Goal: Task Accomplishment & Management: Manage account settings

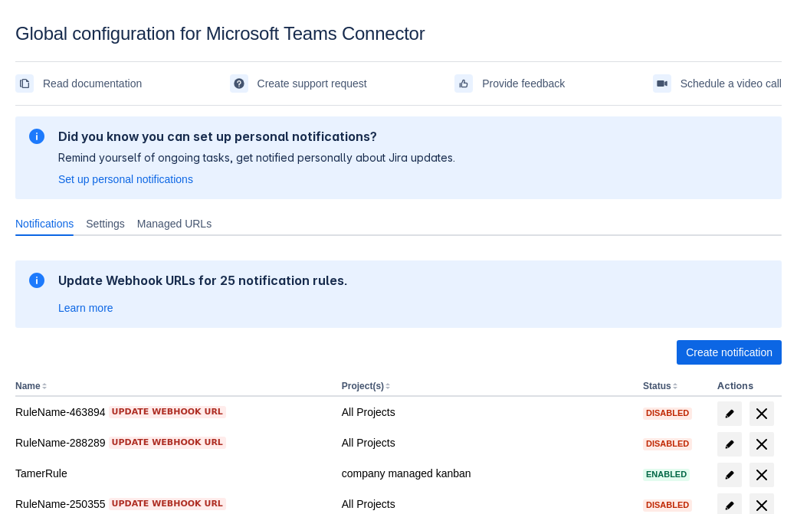
click at [729, 353] on span "Create notification" at bounding box center [729, 352] width 87 height 25
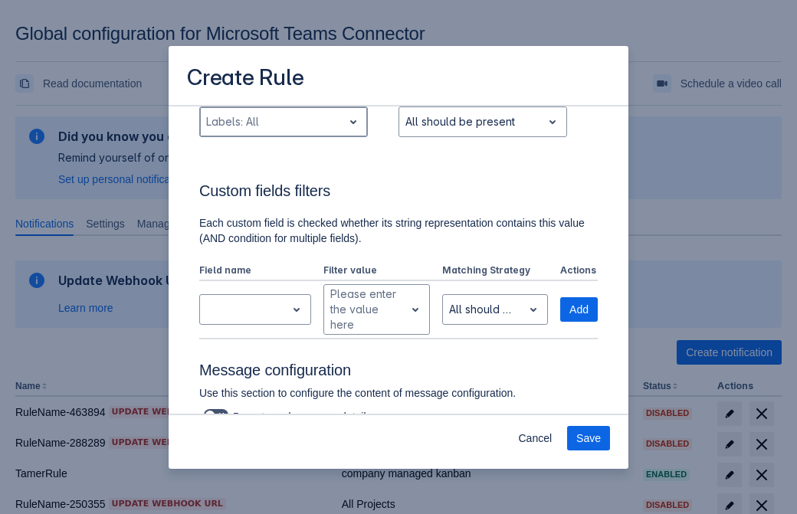
click at [283, 131] on div "Scrollable content" at bounding box center [271, 122] width 130 height 18
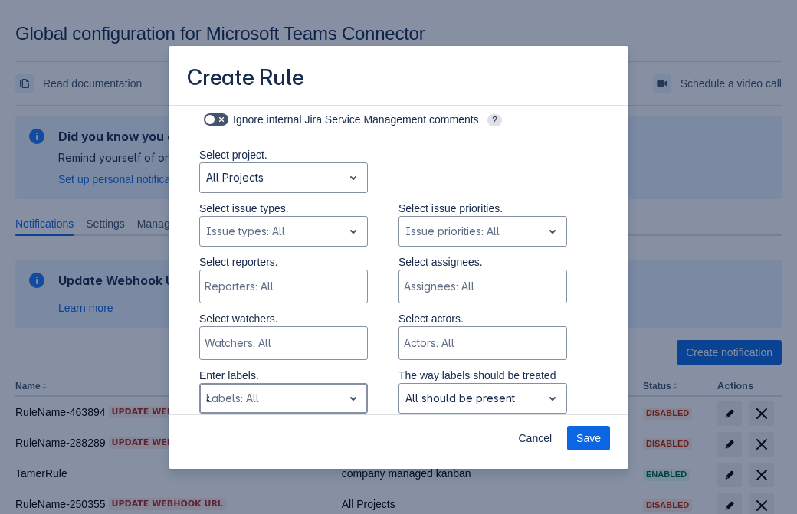
type input "46971_label"
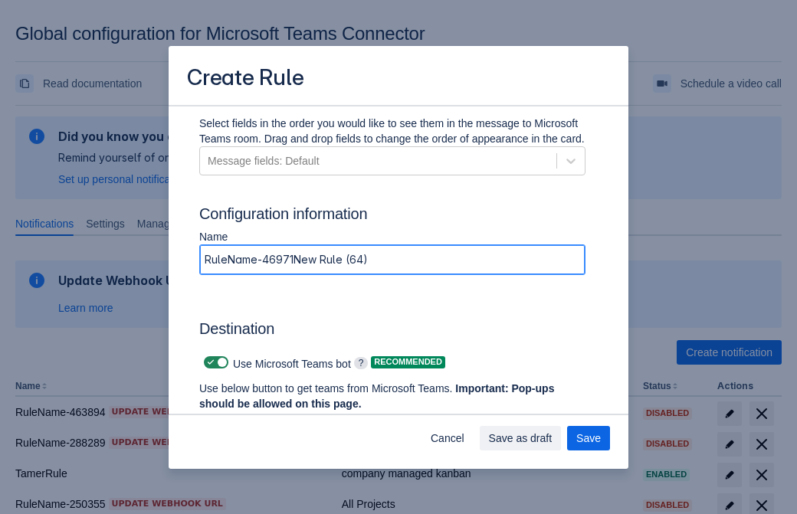
type input "RuleName-46971New Rule (64)"
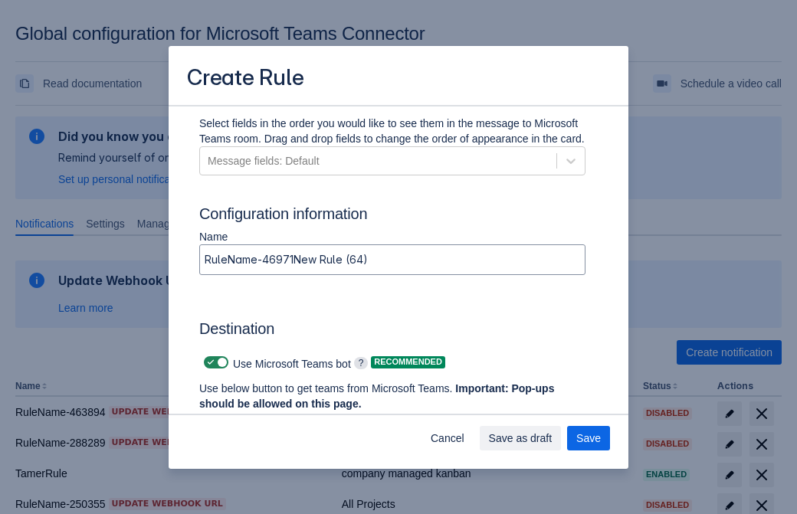
click at [209, 363] on span "Scrollable content" at bounding box center [211, 363] width 12 height 12
click at [209, 363] on input "Scrollable content" at bounding box center [209, 363] width 10 height 10
checkbox input "false"
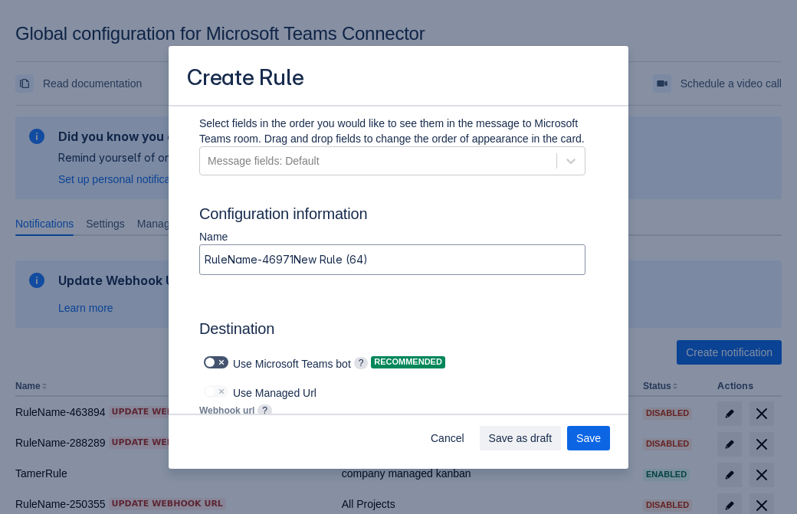
type input "https://prod-172.westeurope.logic.azure.com:443/workflows/ae977bb6ae334c9d95dfe…"
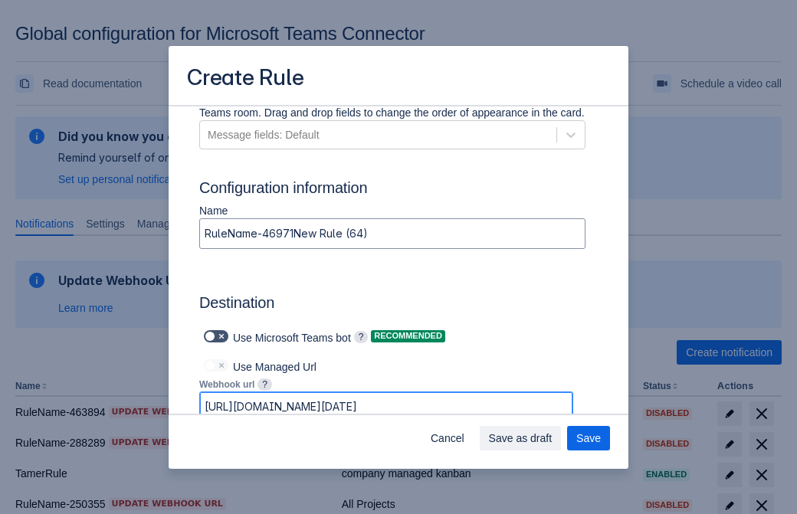
click at [553, 439] on span "Save as draft" at bounding box center [521, 438] width 64 height 25
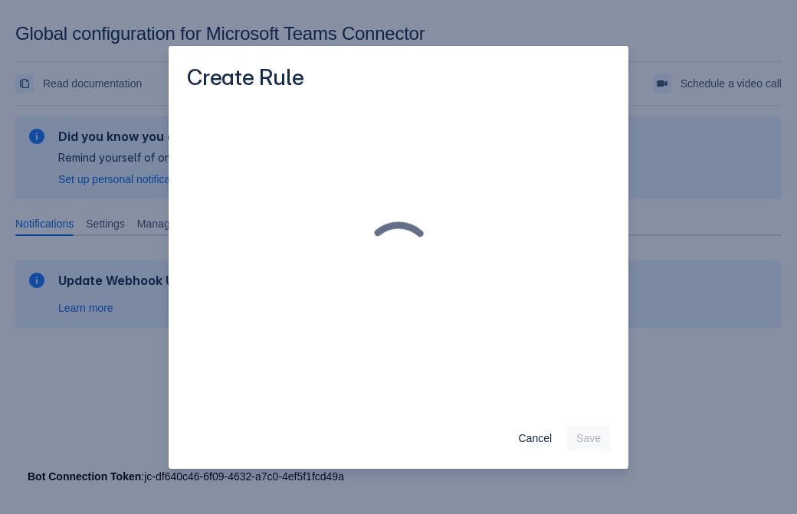
scroll to position [0, 0]
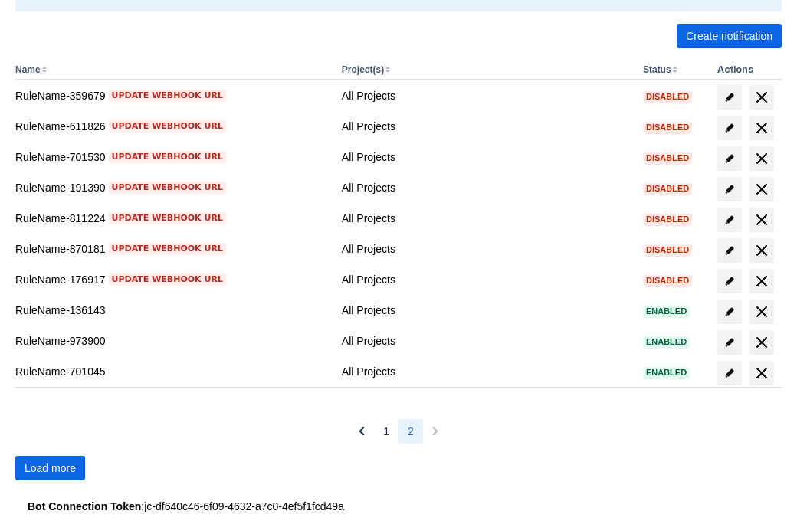
click at [50, 468] on span "Load more" at bounding box center [50, 468] width 51 height 25
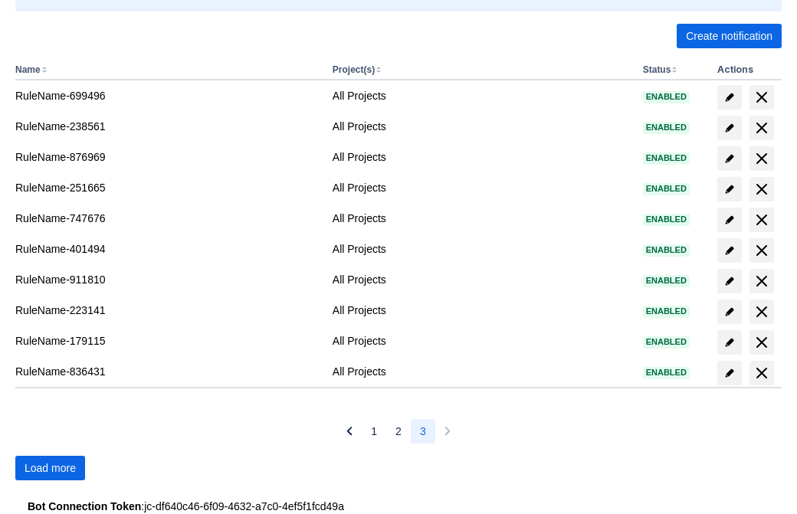
click at [50, 468] on span "Load more" at bounding box center [50, 468] width 51 height 25
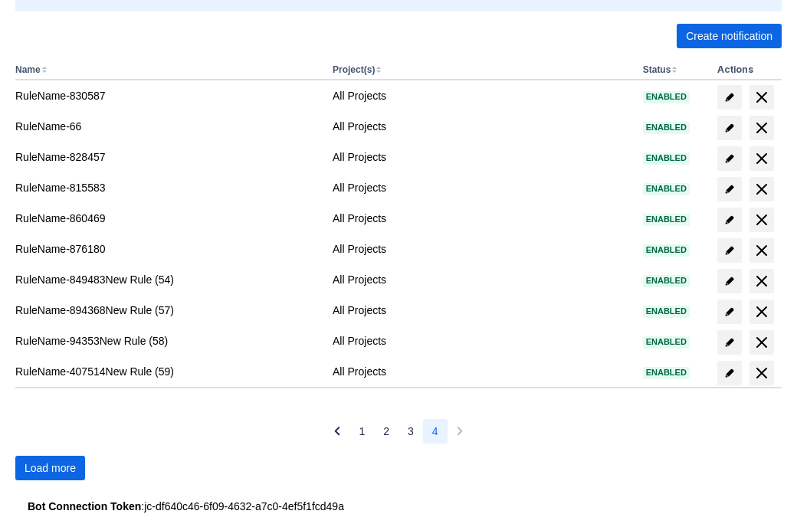
click at [50, 468] on span "Load more" at bounding box center [50, 468] width 51 height 25
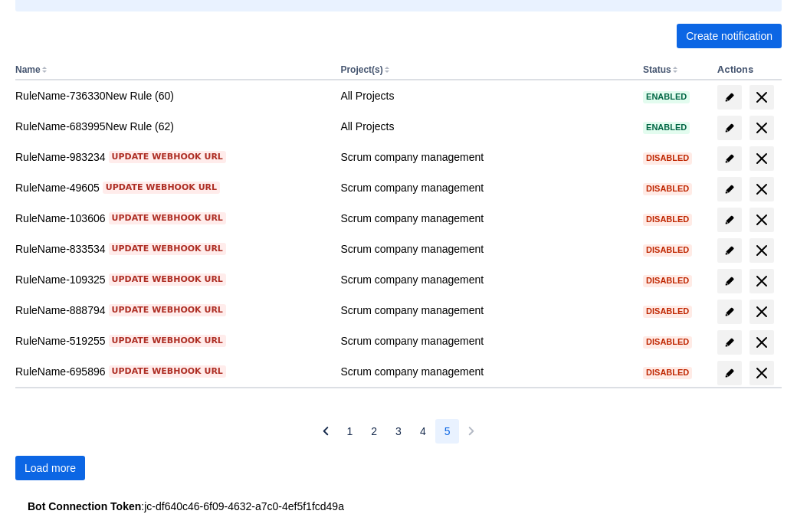
click at [50, 468] on span "Load more" at bounding box center [50, 468] width 51 height 25
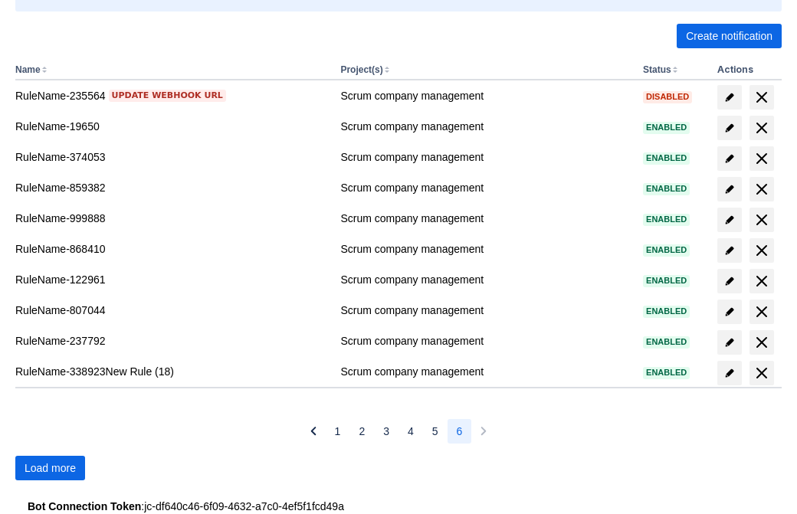
click at [50, 468] on span "Load more" at bounding box center [50, 468] width 51 height 25
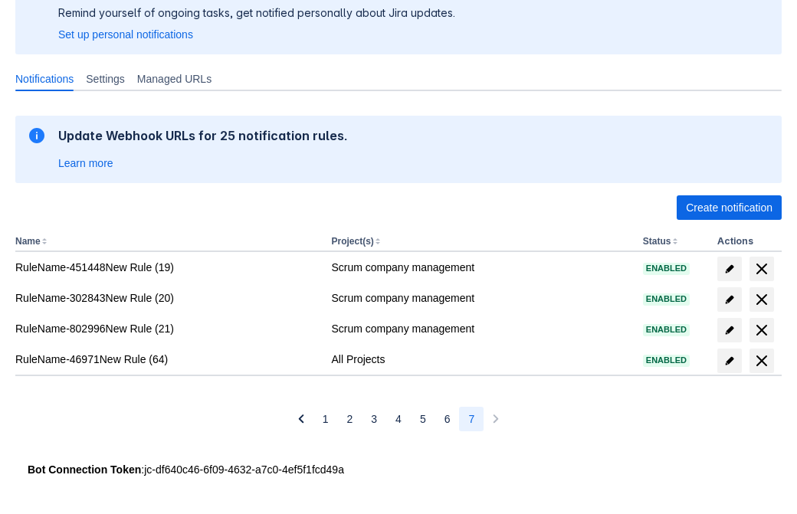
scroll to position [145, 0]
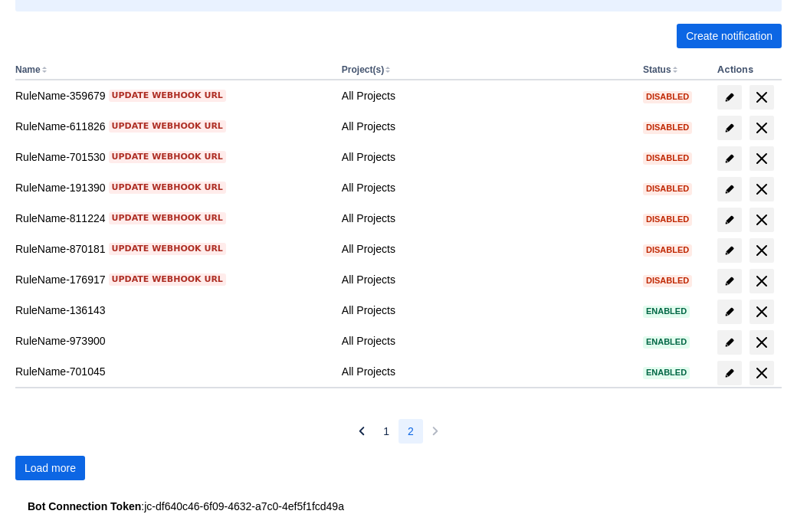
click at [50, 468] on span "Load more" at bounding box center [50, 468] width 51 height 25
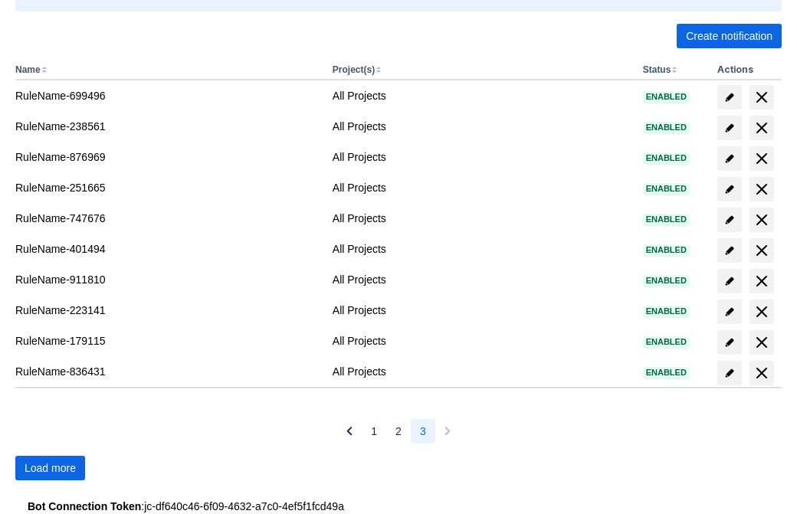
click at [50, 468] on span "Load more" at bounding box center [50, 468] width 51 height 25
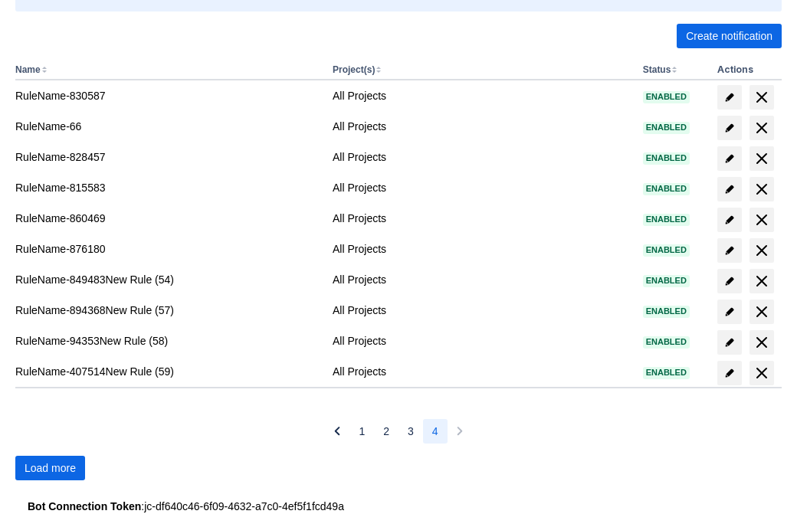
click at [50, 468] on span "Load more" at bounding box center [50, 468] width 51 height 25
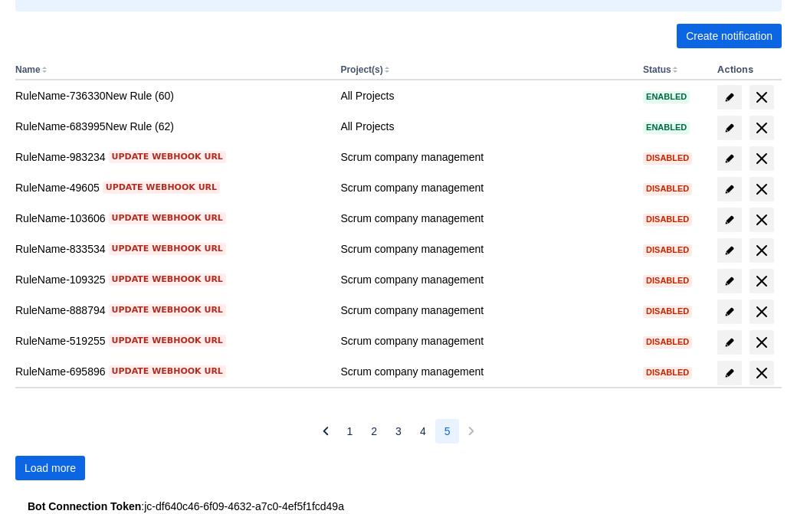
click at [50, 468] on span "Load more" at bounding box center [50, 468] width 51 height 25
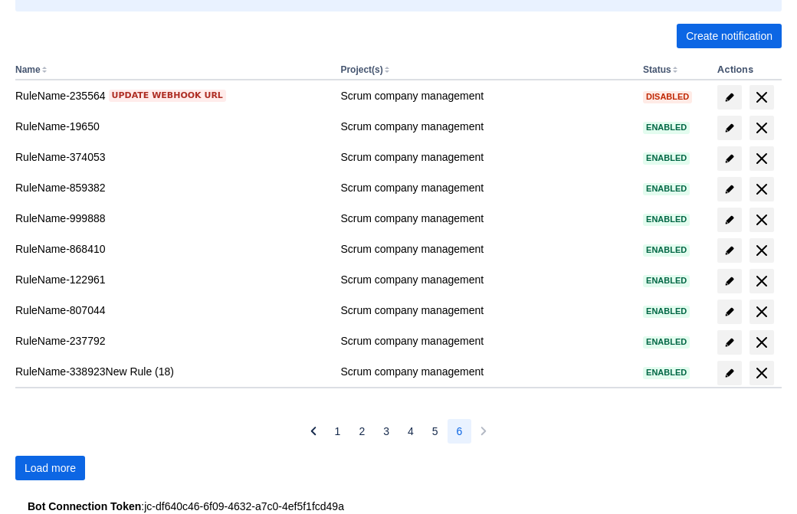
click at [50, 468] on span "Load more" at bounding box center [50, 468] width 51 height 25
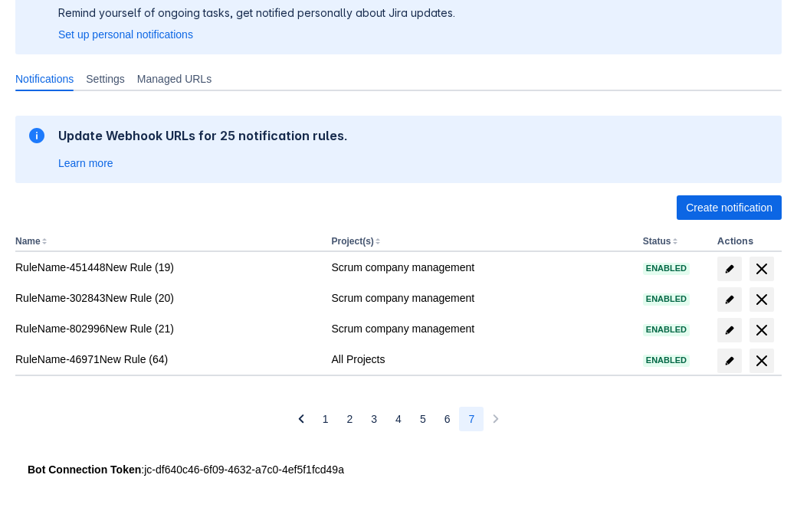
click at [761, 361] on span "delete" at bounding box center [762, 361] width 18 height 18
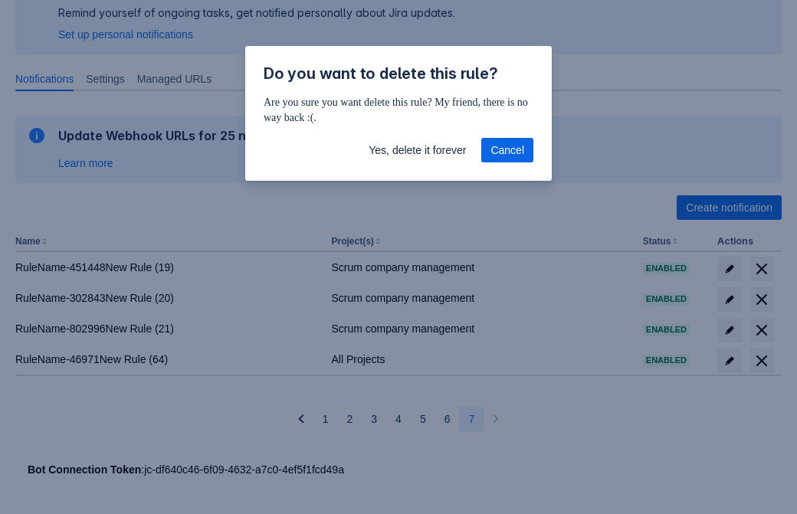
click at [417, 150] on span "Yes, delete it forever" at bounding box center [417, 150] width 97 height 25
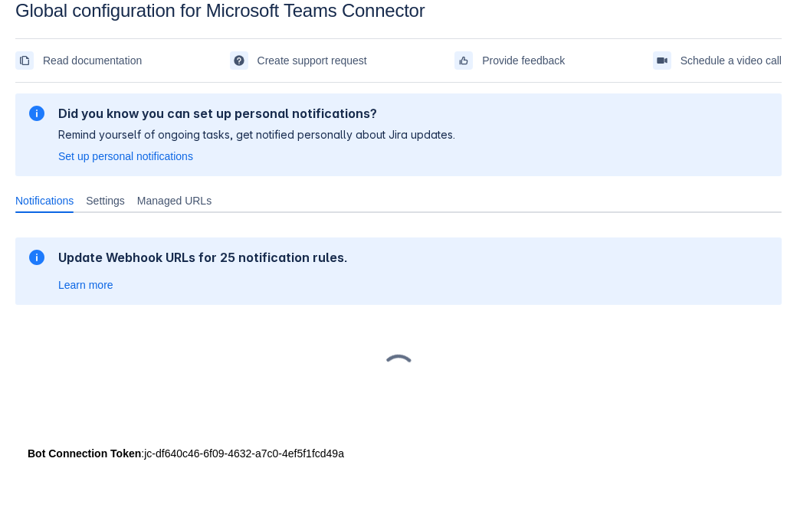
scroll to position [23, 0]
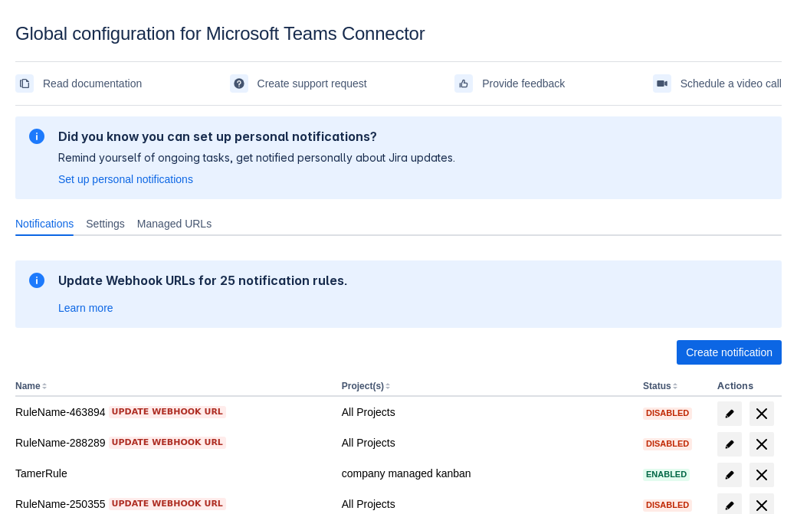
click at [729, 353] on span "Create notification" at bounding box center [729, 352] width 87 height 25
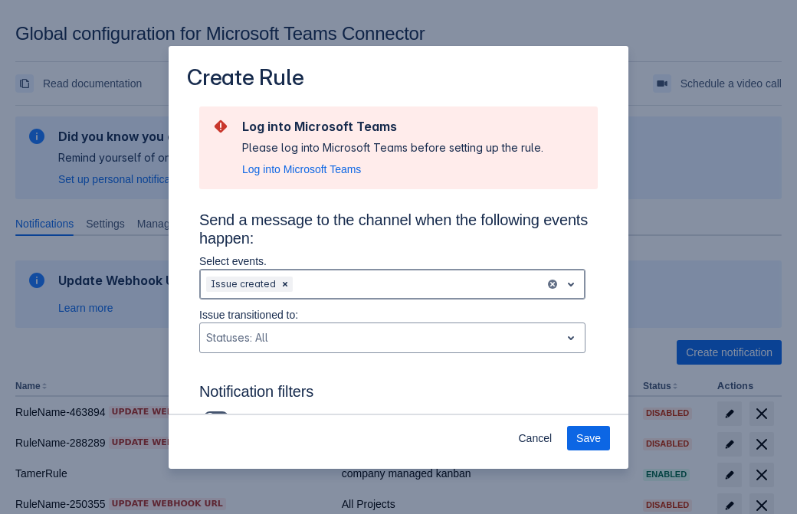
click at [393, 284] on div "Scrollable content" at bounding box center [417, 284] width 243 height 18
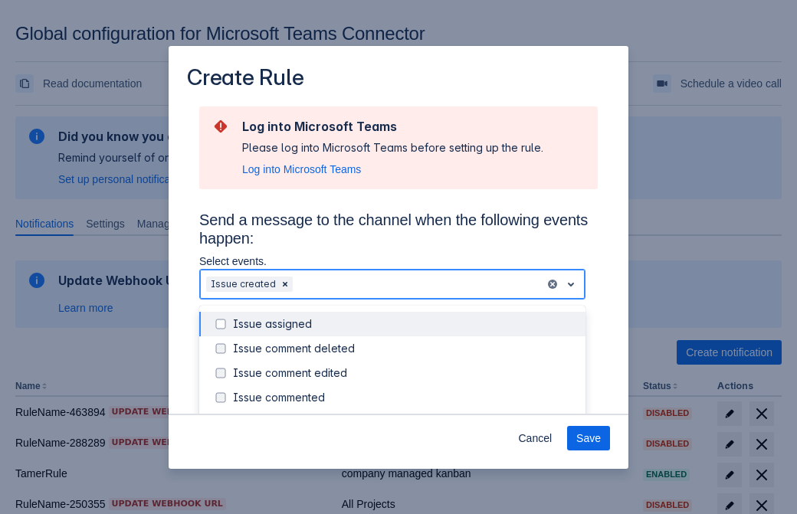
click at [405, 415] on div "Issue created" at bounding box center [405, 422] width 344 height 15
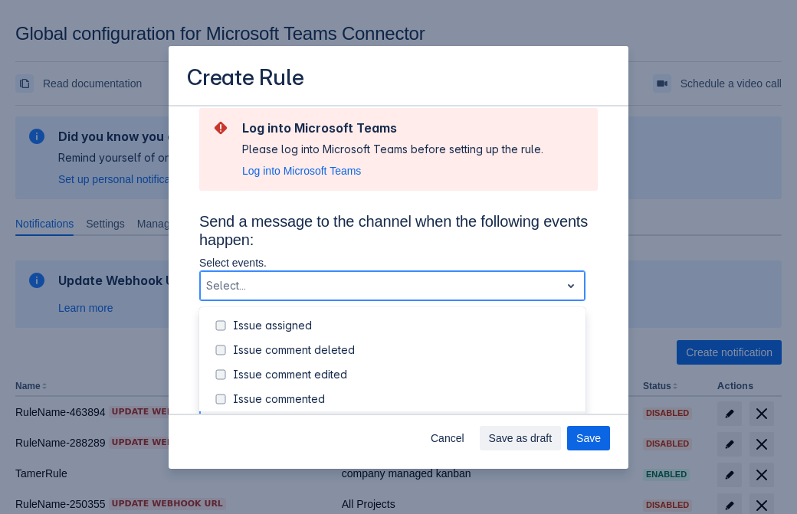
scroll to position [165, 0]
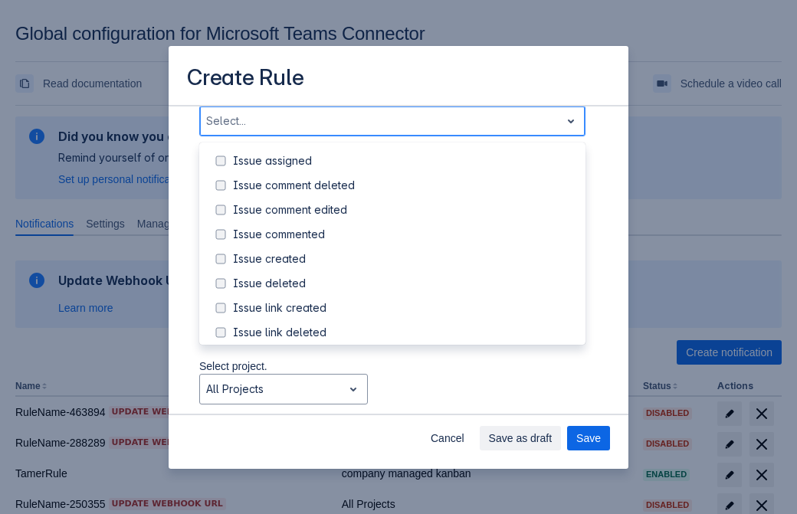
click at [405, 399] on div "Issue updated" at bounding box center [405, 406] width 344 height 15
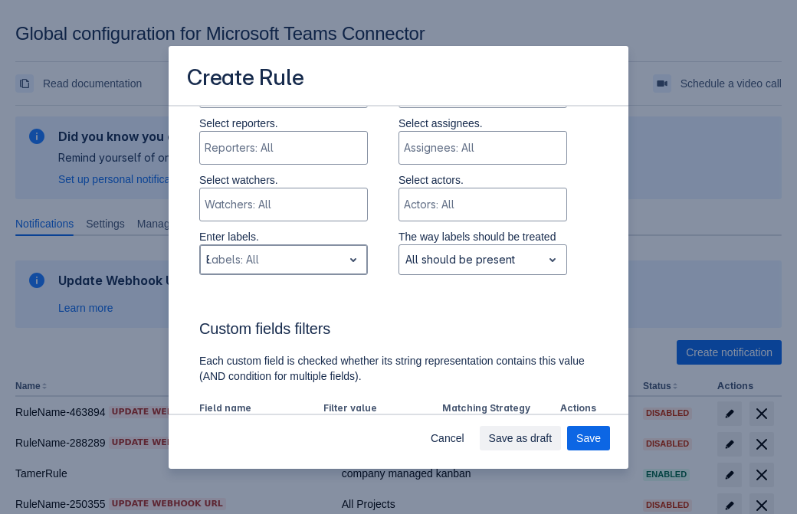
type input "869046_label"
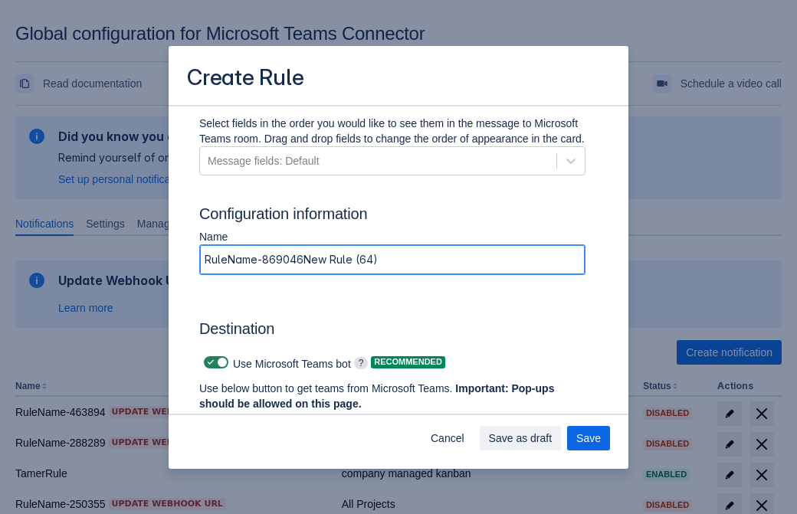
type input "RuleName-869046New Rule (64)"
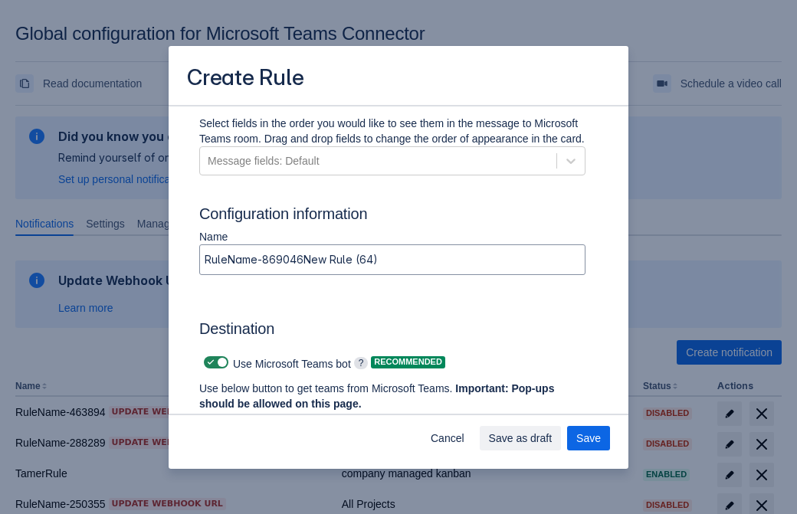
click at [209, 363] on span "Scrollable content" at bounding box center [211, 363] width 12 height 12
click at [209, 363] on input "Scrollable content" at bounding box center [209, 363] width 10 height 10
checkbox input "false"
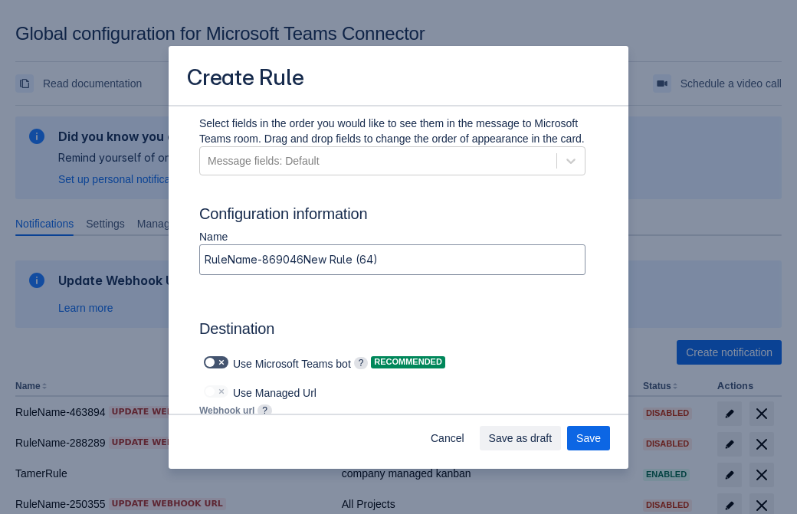
type input "https://prod-112.westeurope.logic.azure.com:443/workflows/bae959254738451b85002…"
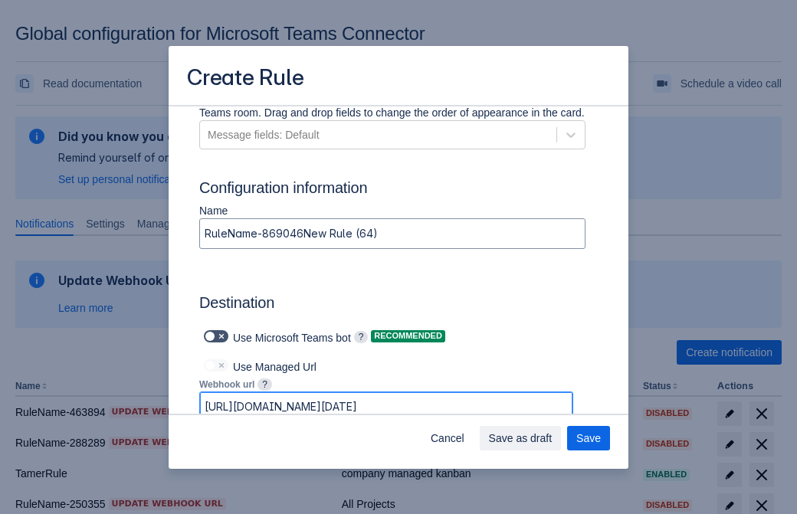
click at [553, 439] on span "Save as draft" at bounding box center [521, 438] width 64 height 25
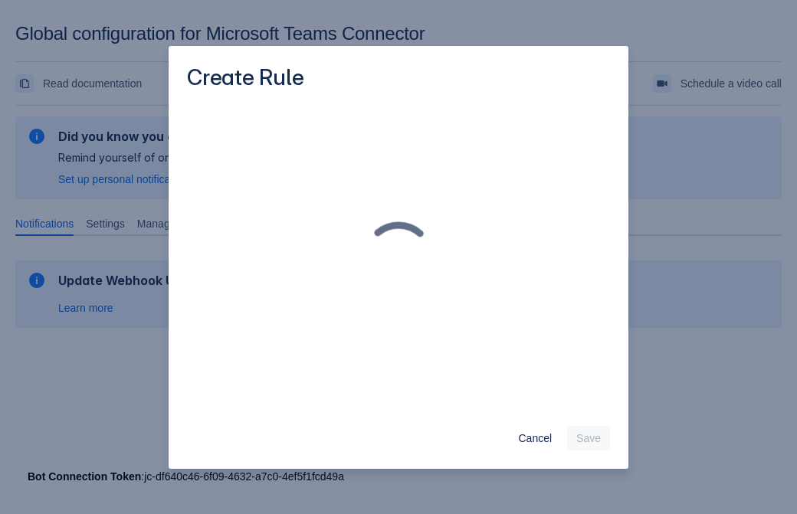
scroll to position [0, 0]
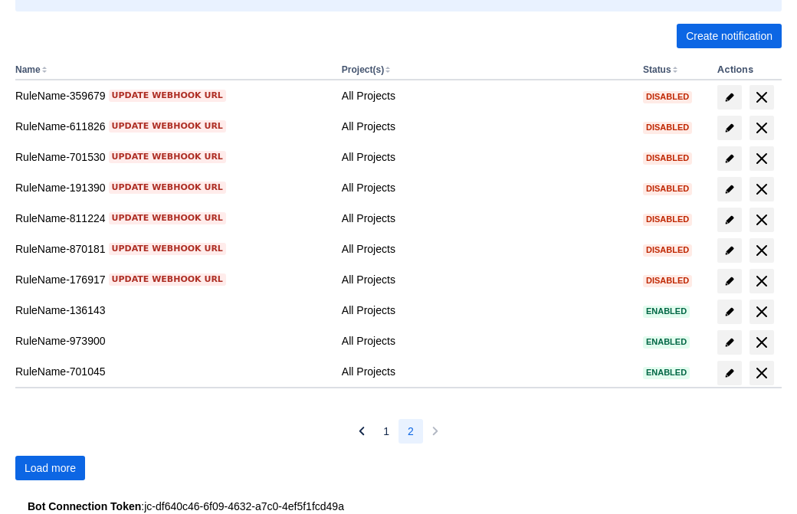
click at [50, 468] on span "Load more" at bounding box center [50, 468] width 51 height 25
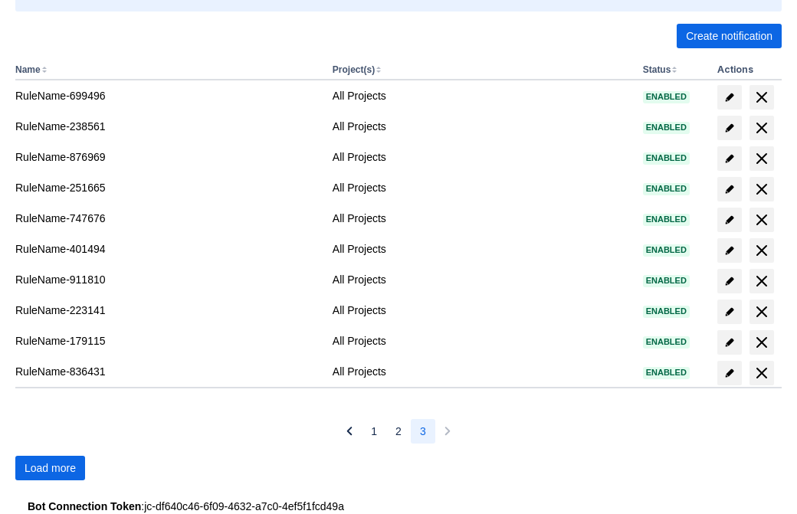
click at [50, 468] on span "Load more" at bounding box center [50, 468] width 51 height 25
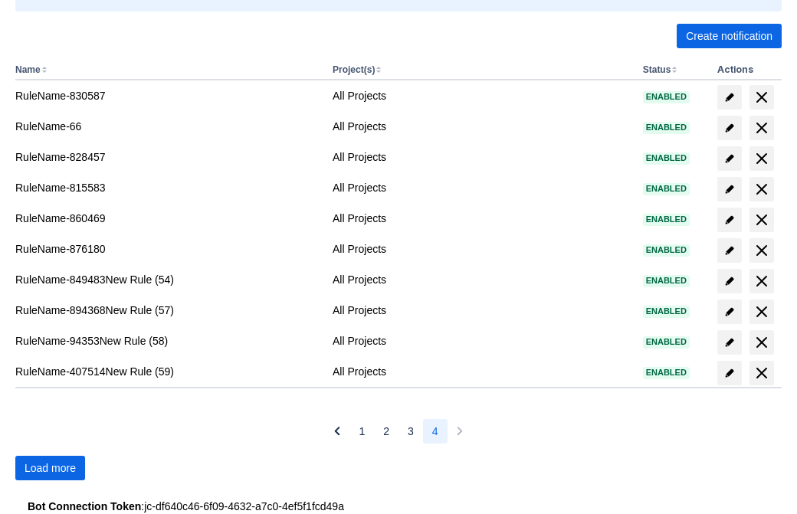
click at [50, 468] on span "Load more" at bounding box center [50, 468] width 51 height 25
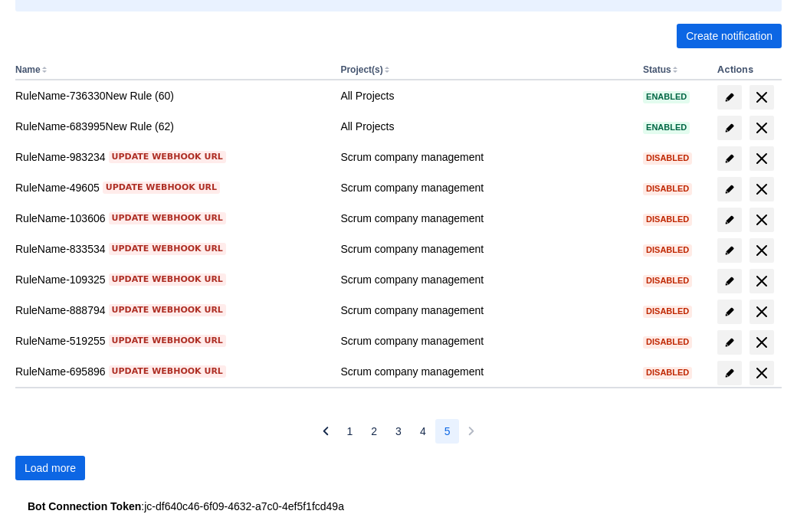
click at [50, 468] on span "Load more" at bounding box center [50, 468] width 51 height 25
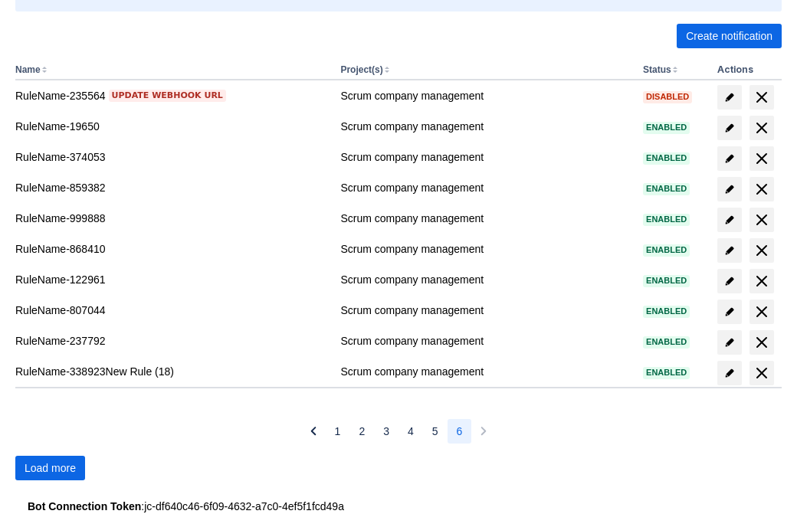
click at [50, 468] on span "Load more" at bounding box center [50, 468] width 51 height 25
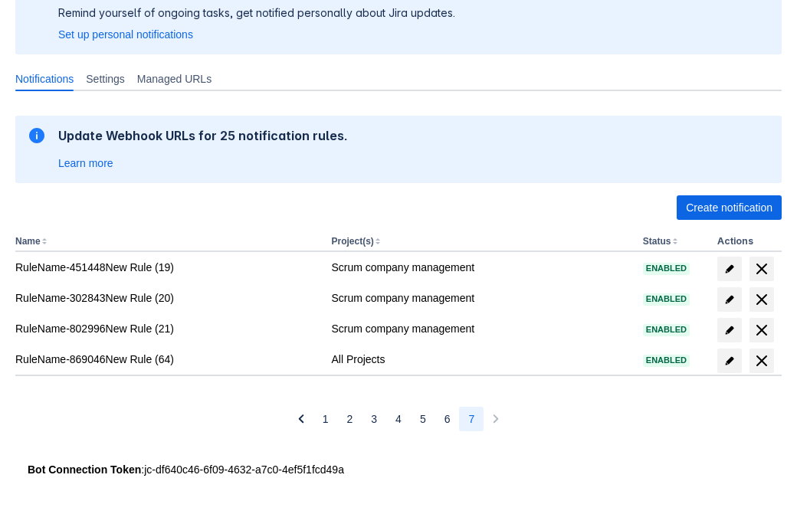
scroll to position [145, 0]
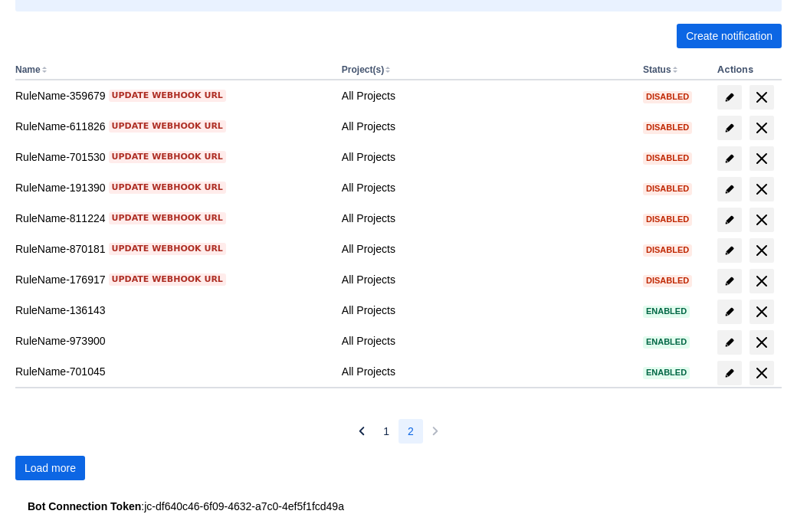
click at [50, 468] on span "Load more" at bounding box center [50, 468] width 51 height 25
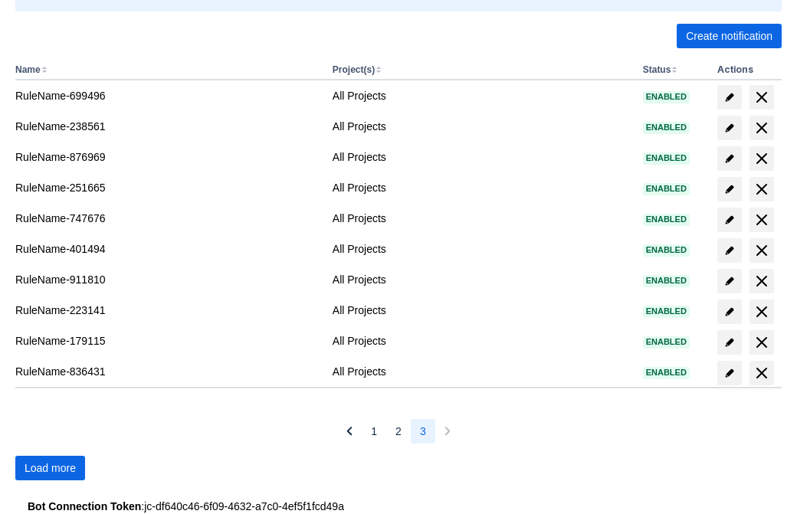
click at [50, 468] on span "Load more" at bounding box center [50, 468] width 51 height 25
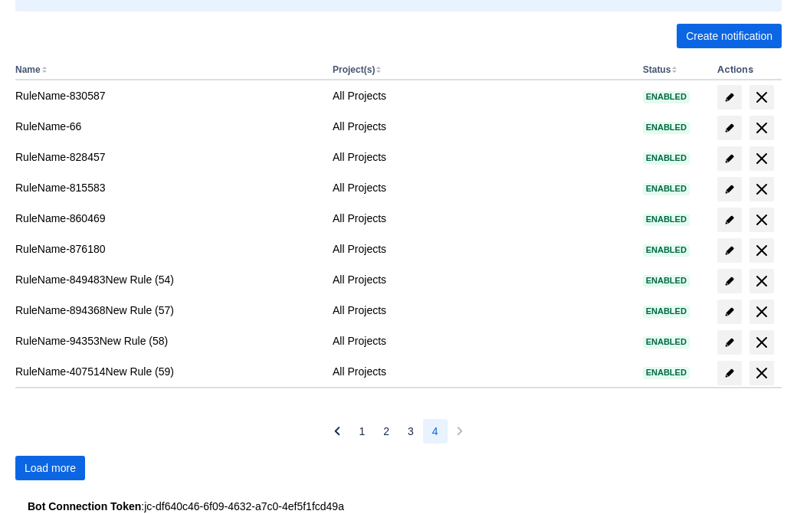
click at [50, 468] on span "Load more" at bounding box center [50, 468] width 51 height 25
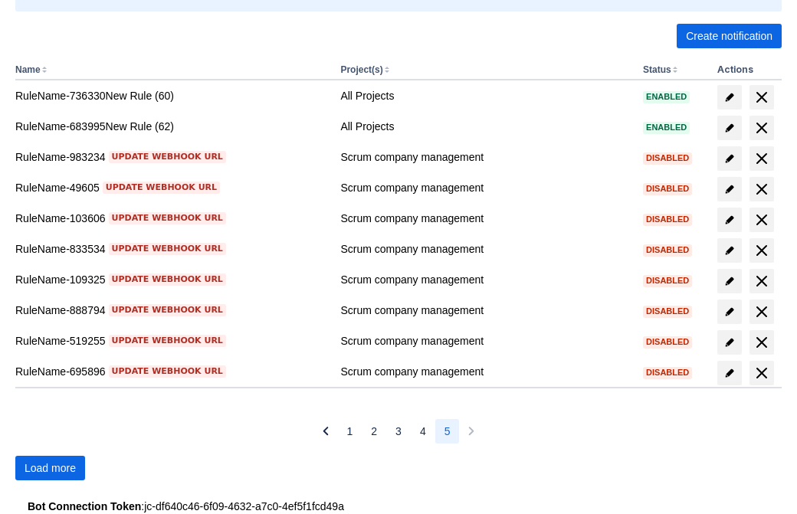
click at [50, 468] on span "Load more" at bounding box center [50, 468] width 51 height 25
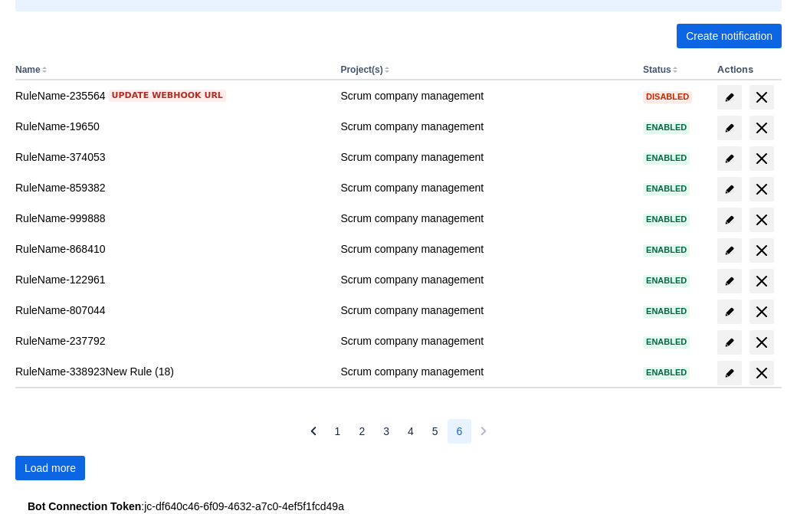
click at [50, 468] on span "Load more" at bounding box center [50, 468] width 51 height 25
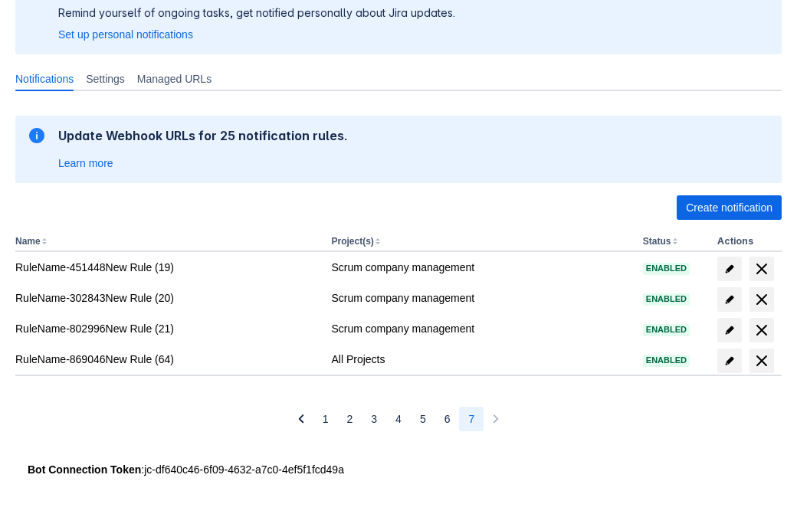
scroll to position [145, 0]
click at [761, 361] on span "delete" at bounding box center [762, 361] width 18 height 18
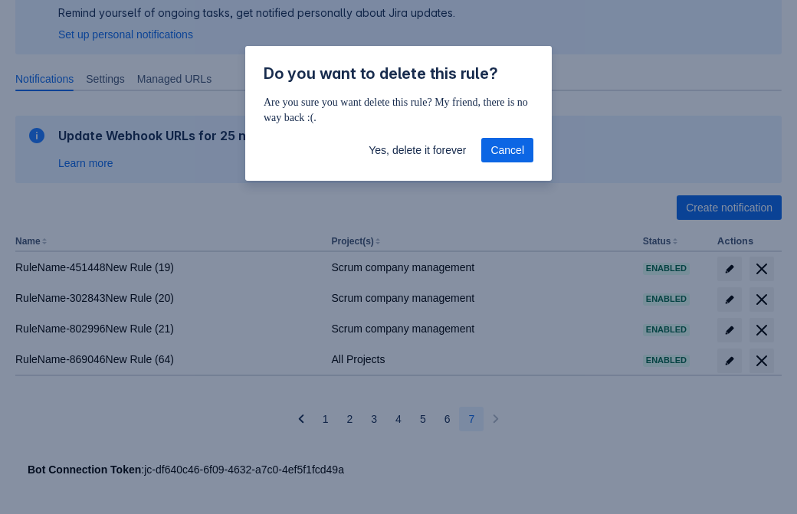
click at [417, 150] on span "Yes, delete it forever" at bounding box center [417, 150] width 97 height 25
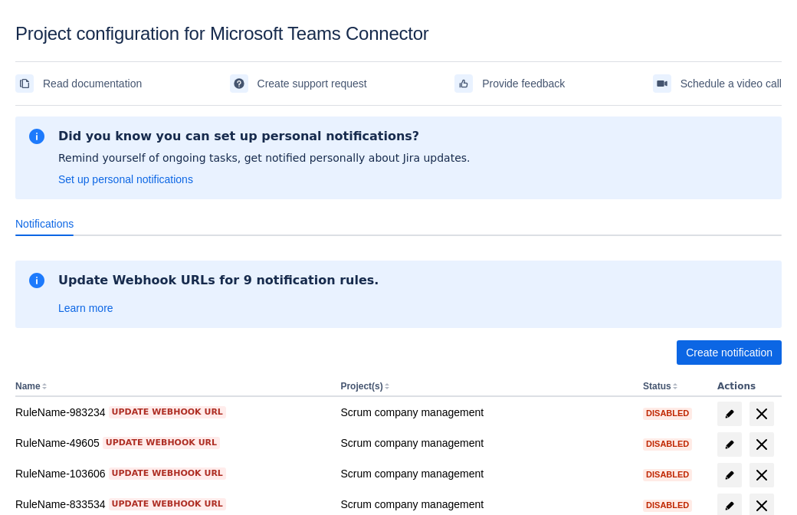
click at [729, 353] on span "Create notification" at bounding box center [729, 352] width 87 height 25
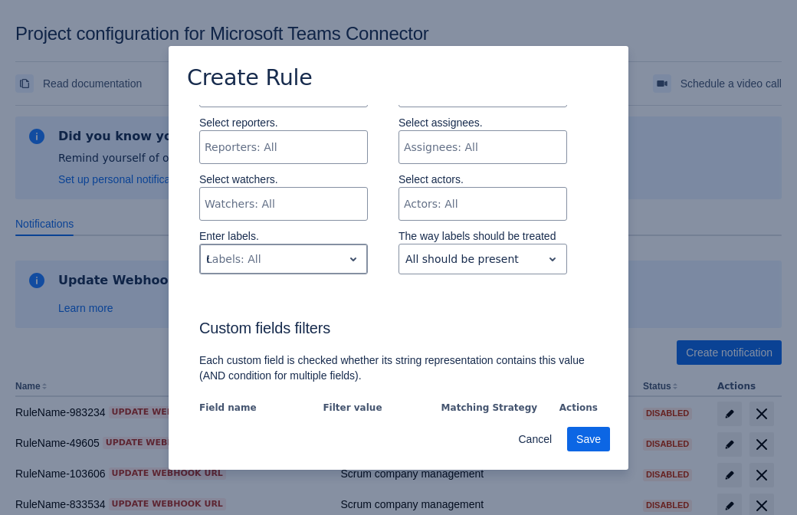
type input "629175_label"
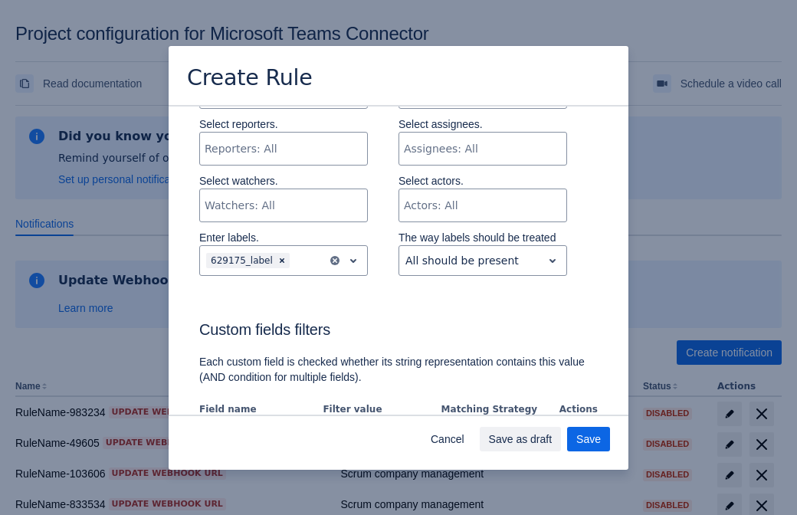
scroll to position [935, 0]
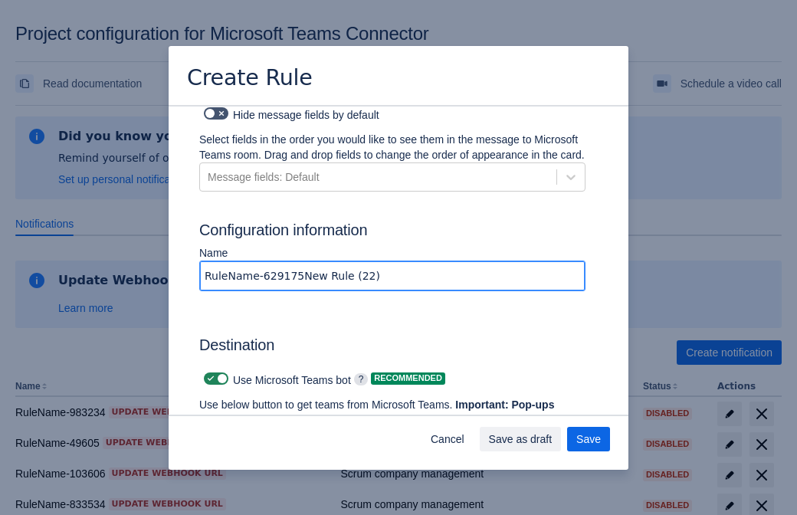
type input "RuleName-629175New Rule (22)"
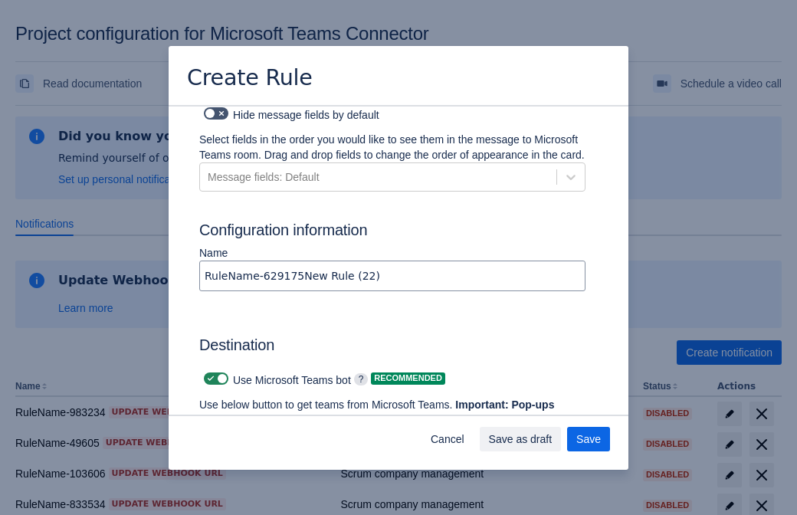
click at [209, 373] on span at bounding box center [211, 379] width 12 height 12
click at [209, 374] on input "checkbox" at bounding box center [209, 379] width 10 height 10
checkbox input "false"
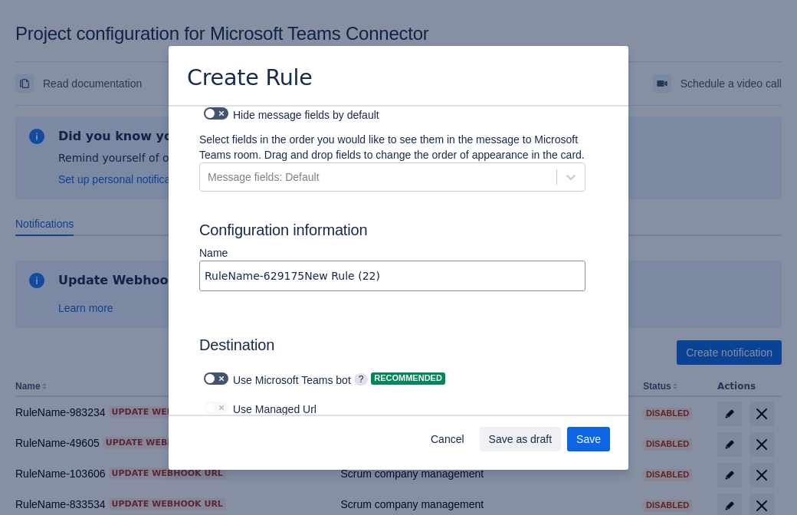
type input "https://prod-103.westeurope.logic.azure.com:443/workflows/562279af401f414e8dae6…"
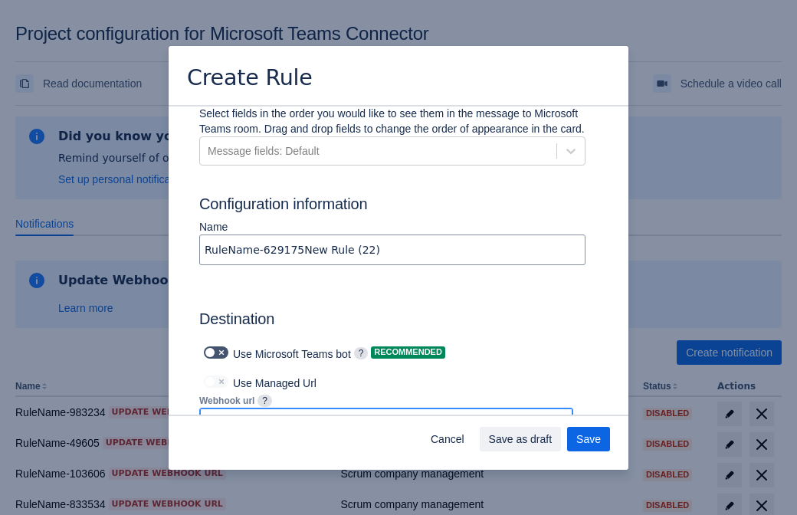
click at [553, 439] on span "Save as draft" at bounding box center [521, 439] width 64 height 25
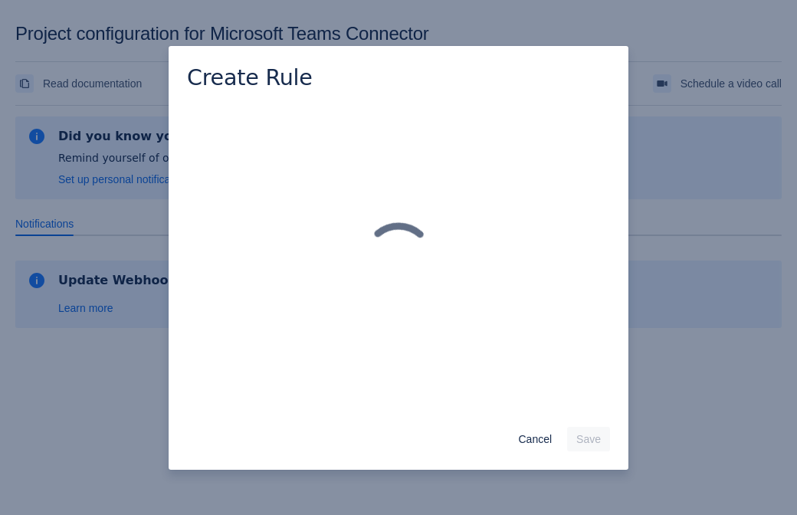
scroll to position [0, 0]
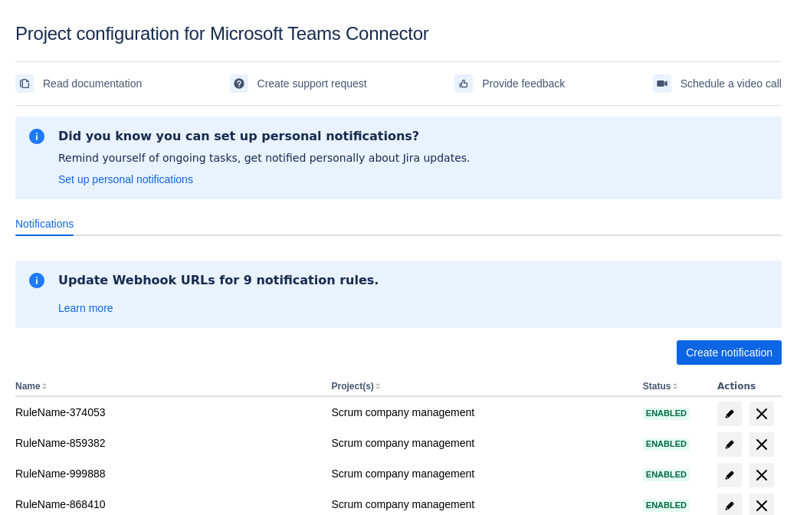
scroll to position [301, 0]
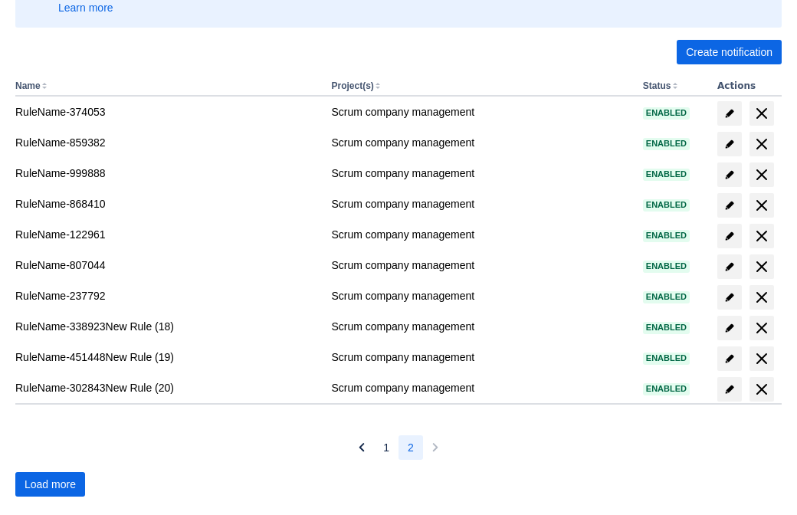
click at [50, 485] on span "Load more" at bounding box center [50, 484] width 51 height 25
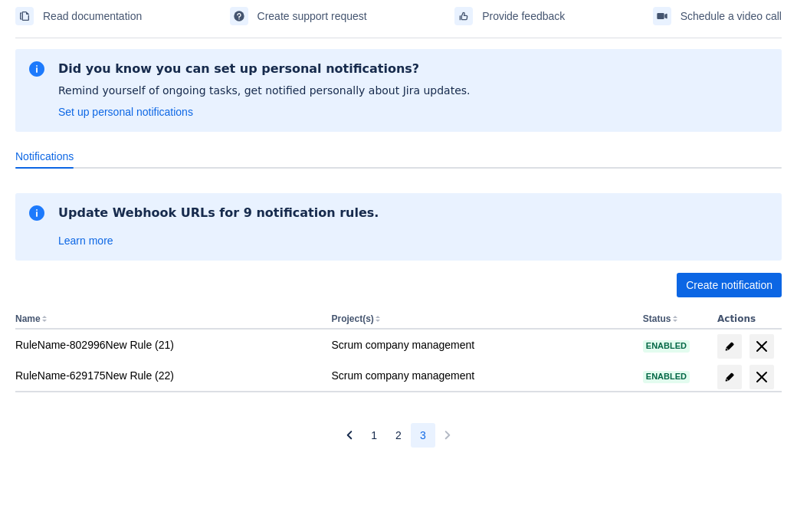
scroll to position [67, 0]
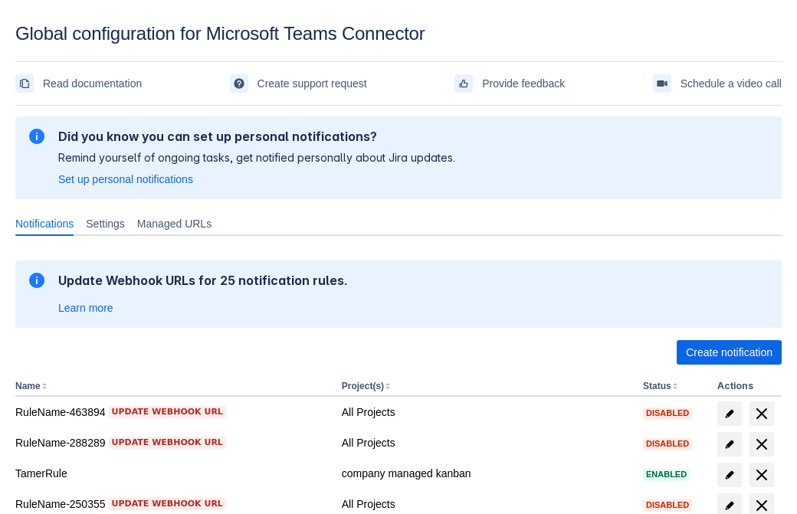
scroll to position [317, 0]
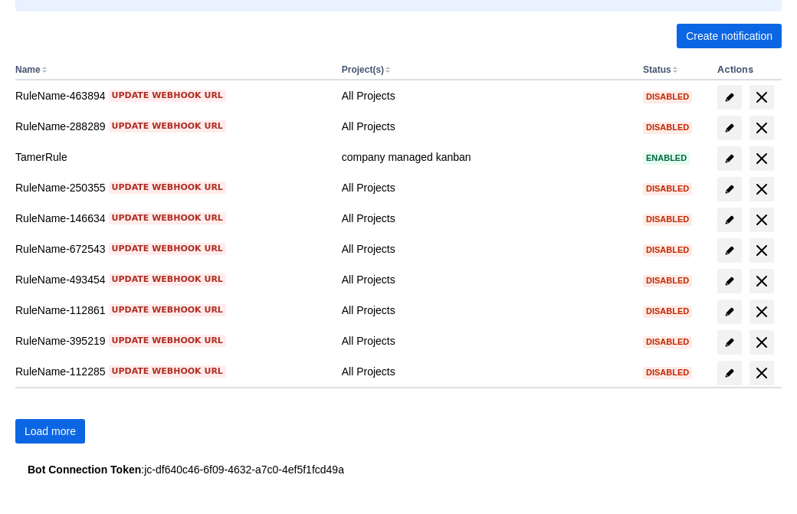
click at [50, 432] on span "Load more" at bounding box center [50, 431] width 51 height 25
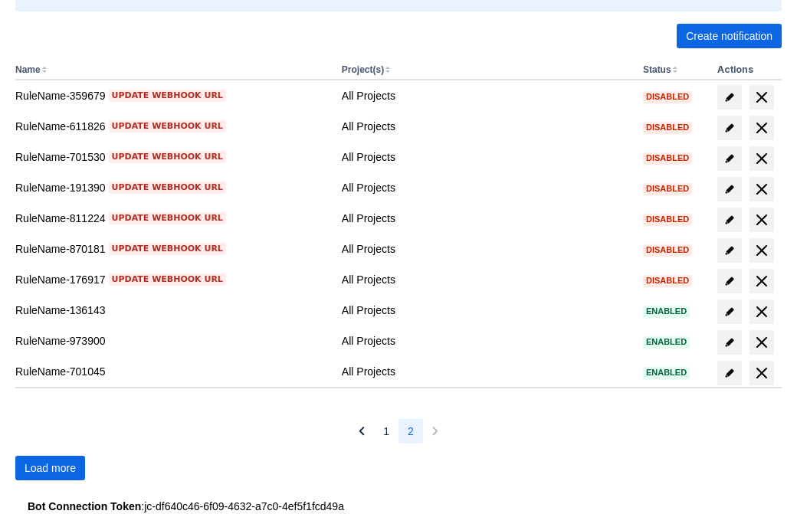
click at [50, 468] on span "Load more" at bounding box center [50, 468] width 51 height 25
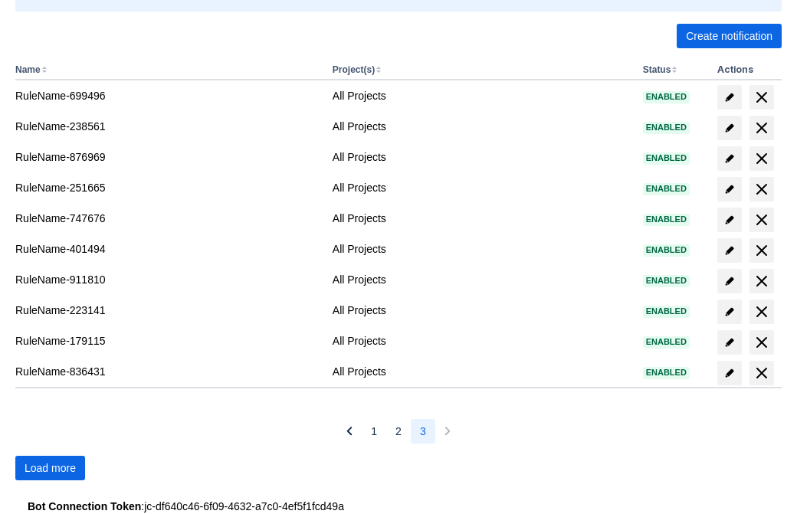
click at [50, 468] on span "Load more" at bounding box center [50, 468] width 51 height 25
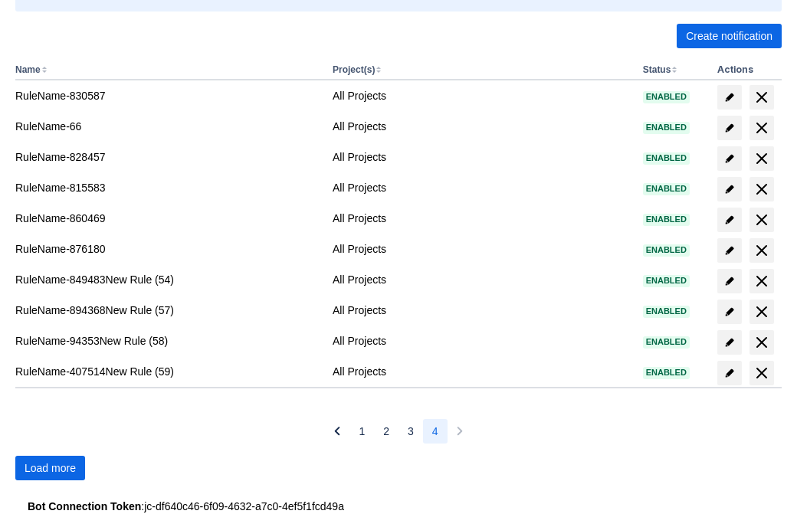
click at [50, 468] on span "Load more" at bounding box center [50, 468] width 51 height 25
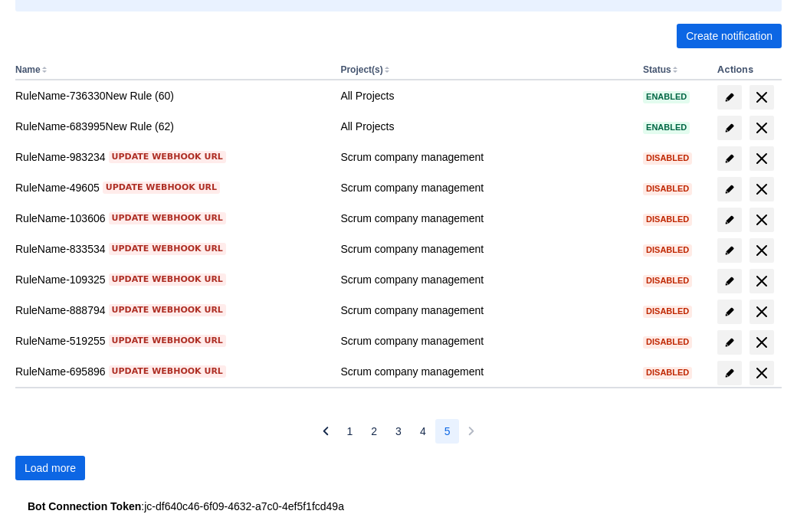
click at [50, 468] on span "Load more" at bounding box center [50, 468] width 51 height 25
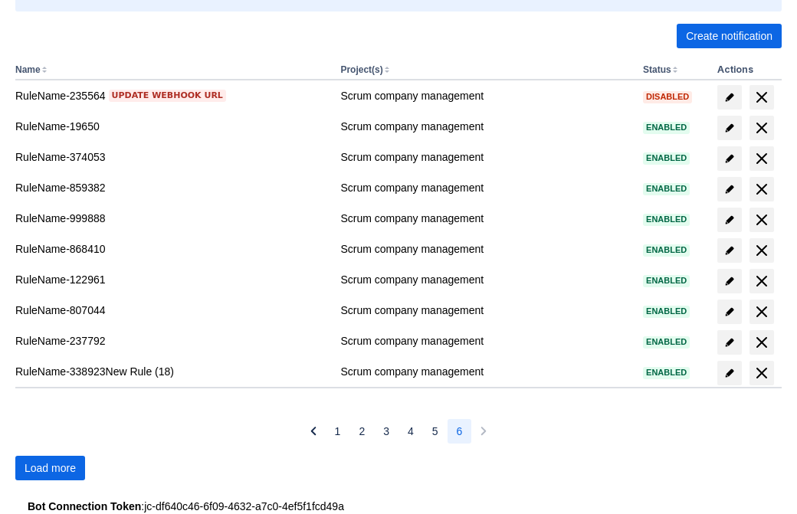
click at [50, 468] on span "Load more" at bounding box center [50, 468] width 51 height 25
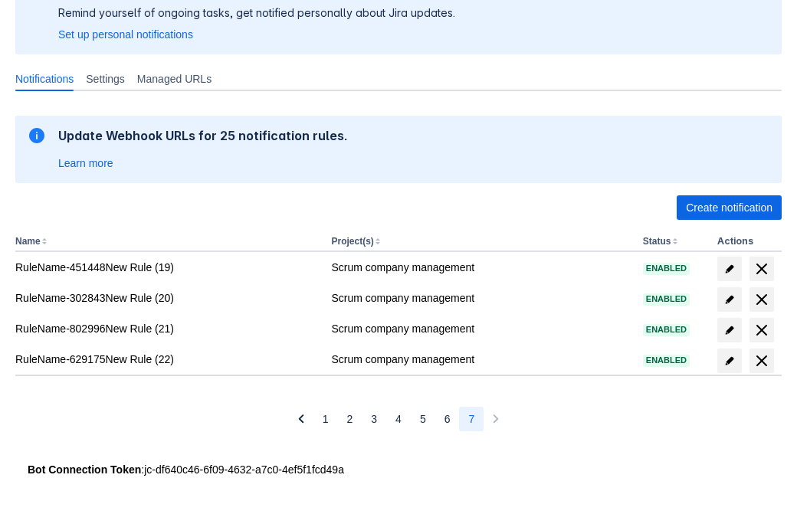
scroll to position [145, 0]
click at [761, 361] on span "delete" at bounding box center [762, 361] width 18 height 18
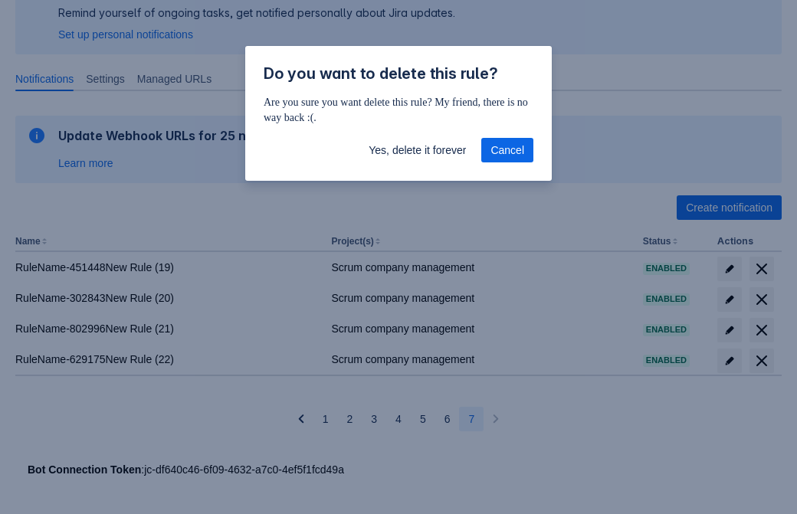
click at [417, 150] on span "Yes, delete it forever" at bounding box center [417, 150] width 97 height 25
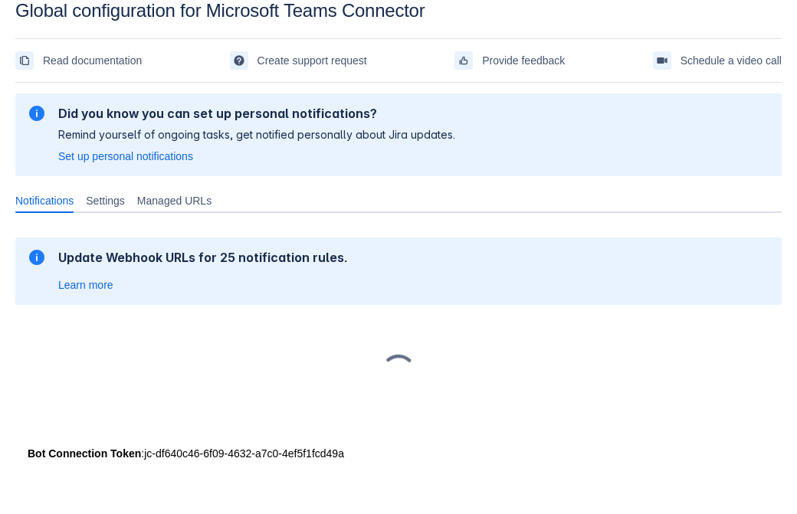
scroll to position [23, 0]
